Goal: Complete application form

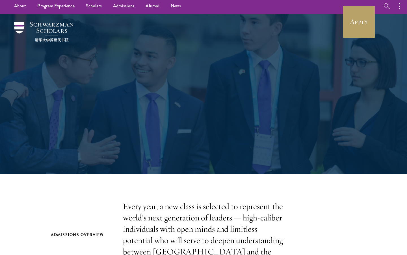
scroll to position [7, 0]
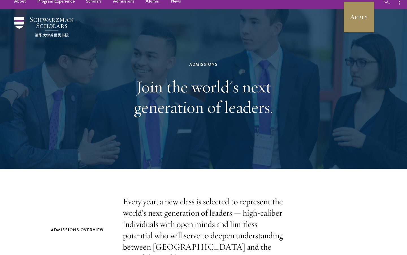
click at [363, 12] on link "Apply" at bounding box center [359, 17] width 32 height 32
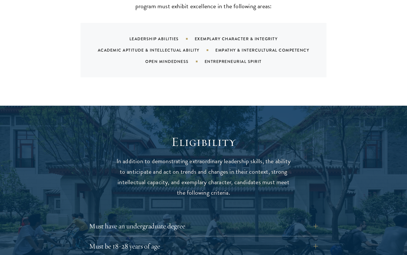
scroll to position [712, 0]
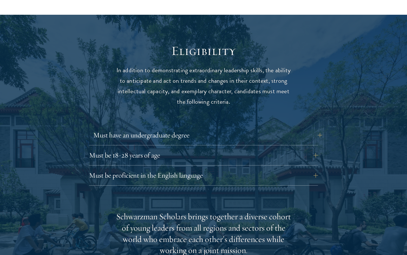
click at [160, 128] on button "Must have an undergraduate degree" at bounding box center [207, 135] width 229 height 14
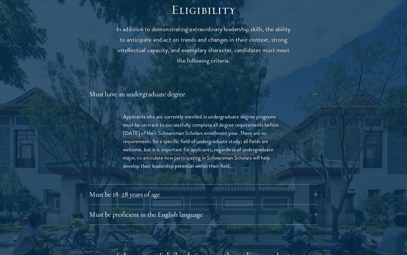
scroll to position [765, 0]
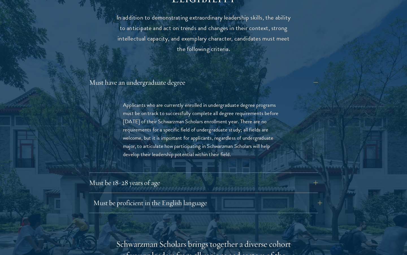
click at [179, 196] on button "Must be proficient in the English language" at bounding box center [207, 203] width 229 height 14
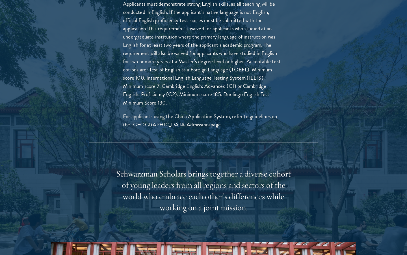
scroll to position [908, 0]
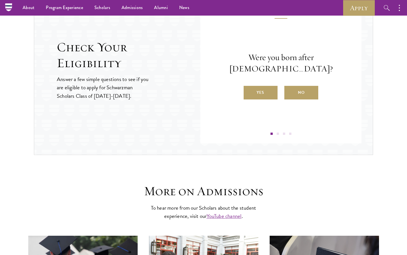
scroll to position [610, 0]
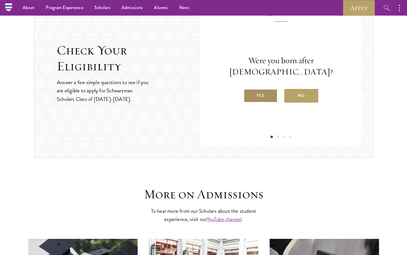
click at [268, 90] on label "Yes" at bounding box center [261, 96] width 34 height 14
click at [249, 90] on input "Yes" at bounding box center [246, 91] width 5 height 5
click at [262, 102] on label "Yes" at bounding box center [261, 96] width 34 height 14
click at [249, 94] on input "Yes" at bounding box center [246, 91] width 5 height 5
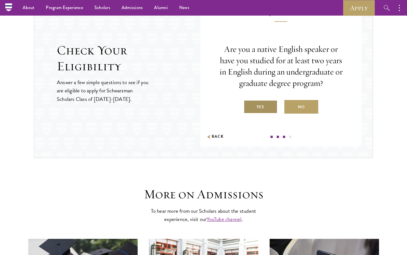
click at [262, 106] on label "Yes" at bounding box center [261, 107] width 34 height 14
click at [249, 106] on input "Yes" at bounding box center [246, 103] width 5 height 5
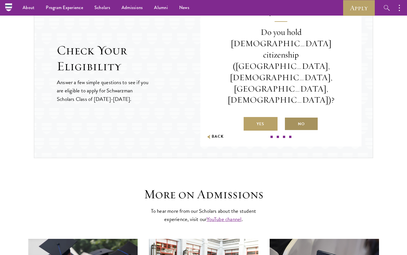
click at [298, 117] on label "No" at bounding box center [302, 124] width 34 height 14
click at [290, 118] on input "No" at bounding box center [287, 120] width 5 height 5
